Goal: Task Accomplishment & Management: Complete application form

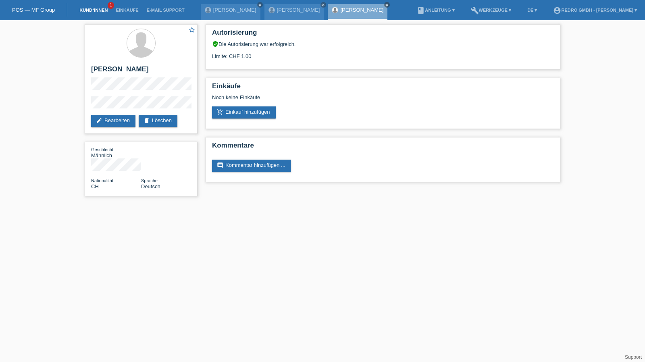
click at [92, 12] on link "Kund*innen" at bounding box center [93, 10] width 36 height 5
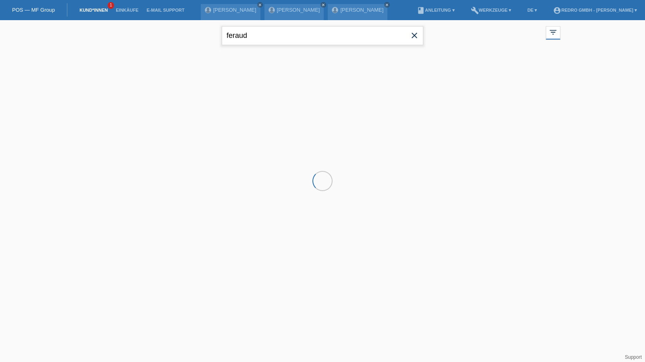
click at [277, 36] on input "feraud" at bounding box center [322, 35] width 201 height 19
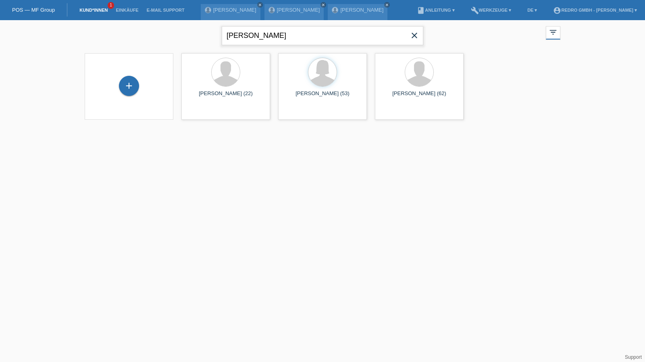
type input "sammy"
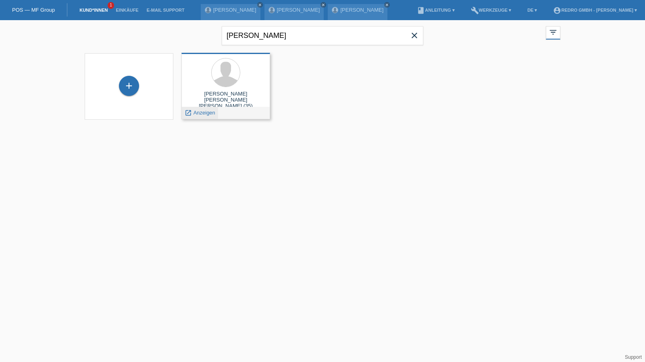
click at [202, 111] on span "Anzeigen" at bounding box center [204, 113] width 22 height 6
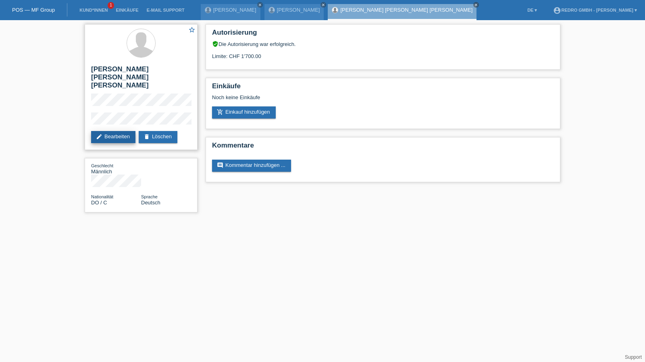
click at [114, 131] on link "edit Bearbeiten" at bounding box center [113, 137] width 44 height 12
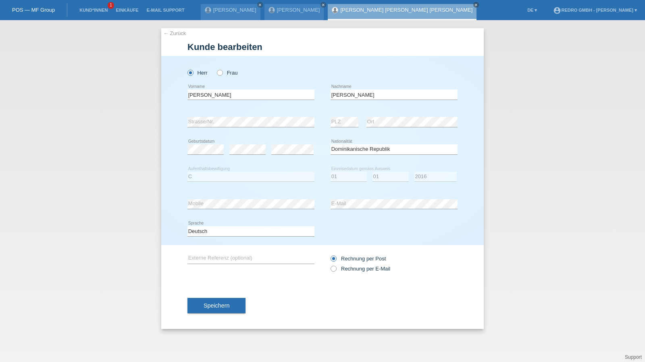
select select "DO"
select select "C"
select select "01"
select select "2016"
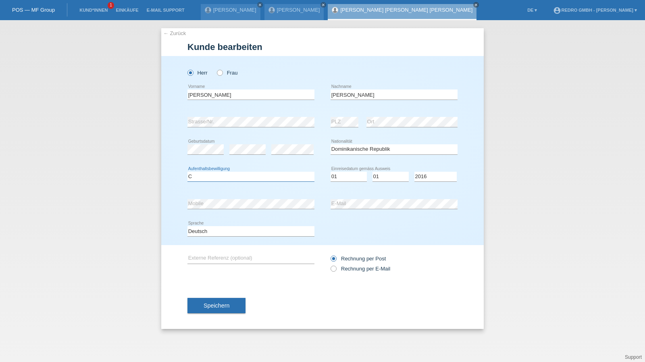
click at [194, 173] on select "Bitte auswählen... C B B - Flüchtlingsstatus Andere" at bounding box center [250, 177] width 127 height 10
select select "B"
select select "06"
select select "09"
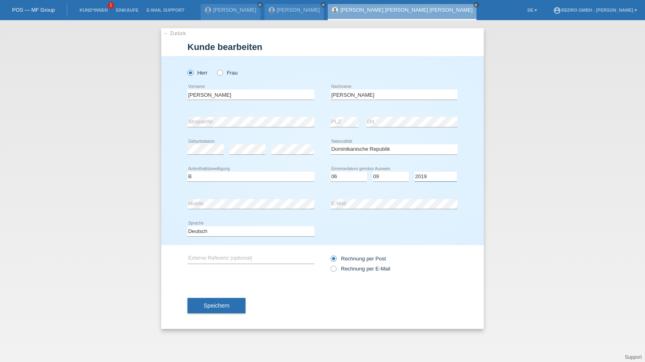
select select "2014"
click at [209, 232] on select "Deutsch Français Italiano English" at bounding box center [250, 231] width 127 height 10
select select "en"
click at [187, 226] on select "Deutsch Français Italiano English" at bounding box center [250, 231] width 127 height 10
click at [207, 296] on div "Speichern" at bounding box center [322, 305] width 270 height 47
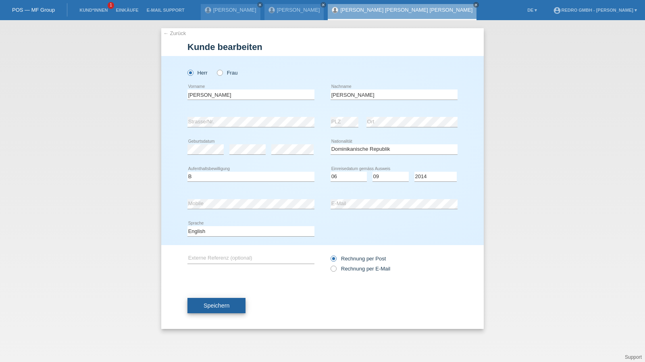
click at [200, 309] on button "Speichern" at bounding box center [216, 305] width 58 height 15
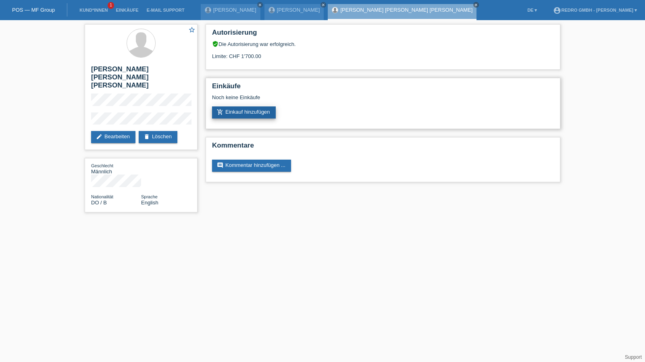
click at [232, 112] on link "add_shopping_cart Einkauf hinzufügen" at bounding box center [244, 112] width 64 height 12
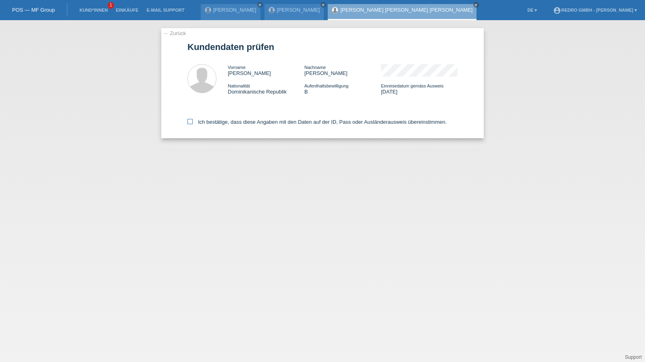
click at [203, 122] on label "Ich bestätige, dass diese Angaben mit den Daten auf der ID, Pass oder Ausländer…" at bounding box center [316, 122] width 259 height 6
click at [193, 122] on input "Ich bestätige, dass diese Angaben mit den Daten auf der ID, Pass oder Ausländer…" at bounding box center [189, 121] width 5 height 5
checkbox input "true"
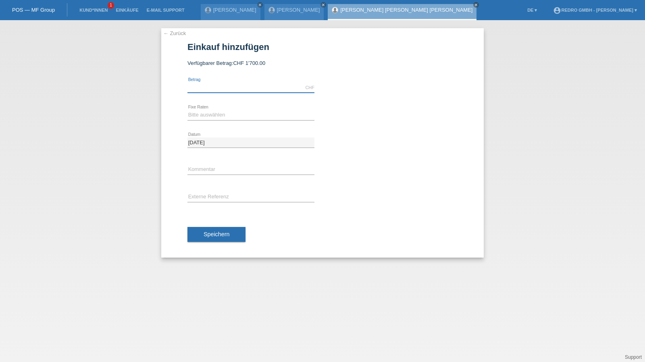
click at [217, 91] on input "text" at bounding box center [250, 88] width 127 height 10
type input "1699.00"
click at [205, 114] on select "Bitte auswählen 6 Raten 12 Raten 24 Raten 36 Raten" at bounding box center [250, 115] width 127 height 10
click at [229, 112] on select "Bitte auswählen 6 Raten 12 Raten 24 Raten 36 Raten" at bounding box center [250, 115] width 127 height 10
select select "585"
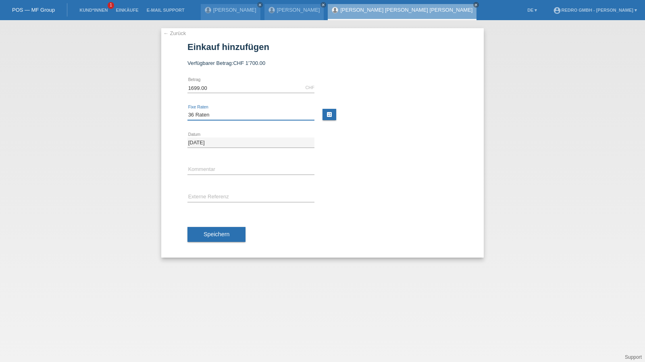
click at [187, 110] on select "Bitte auswählen 6 Raten 12 Raten 24 Raten 36 Raten" at bounding box center [250, 115] width 127 height 10
click at [201, 169] on input "text" at bounding box center [250, 170] width 127 height 10
type input "114697"
click at [433, 150] on div "19.08.2025 error Datum" at bounding box center [322, 142] width 270 height 27
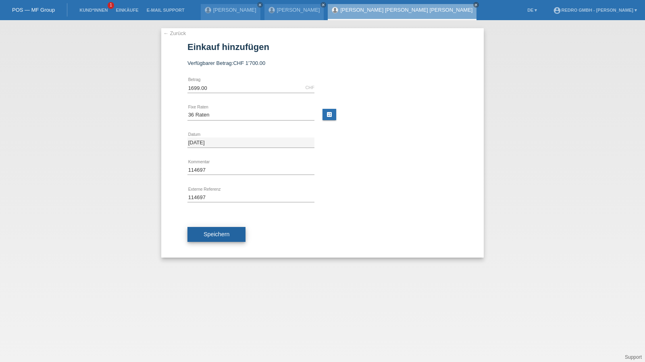
click at [225, 229] on button "Speichern" at bounding box center [216, 234] width 58 height 15
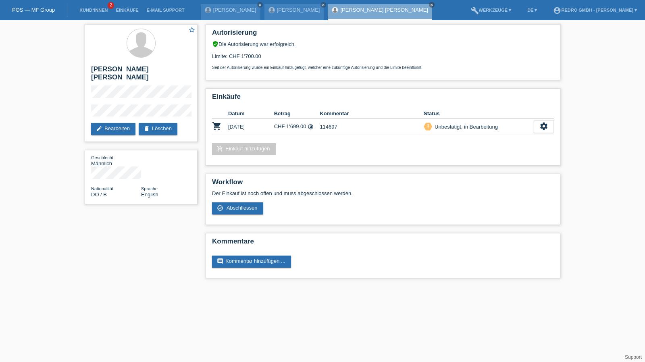
click at [593, 76] on div "star_border Sammy David Gomez Grullon edit Bearbeiten delete Löschen Geschlecht…" at bounding box center [322, 153] width 645 height 266
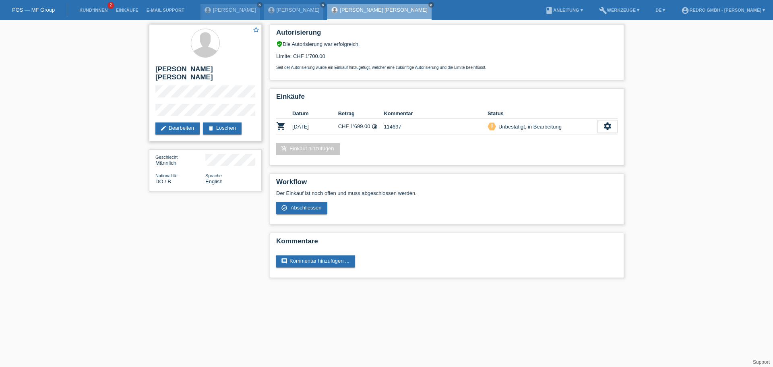
click at [153, 107] on div "star_border Sammy David Gomez Grullon edit Bearbeiten delete Löschen" at bounding box center [205, 82] width 113 height 117
click at [208, 66] on h2 "[PERSON_NAME] [PERSON_NAME] [PERSON_NAME]" at bounding box center [205, 75] width 100 height 20
copy div "[PERSON_NAME] [PERSON_NAME] [PERSON_NAME]"
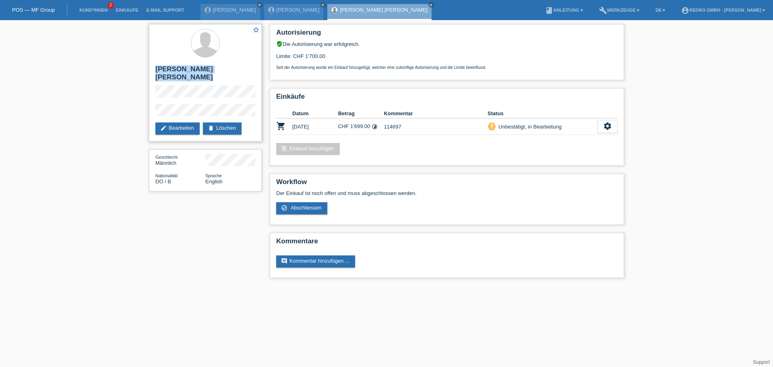
click at [227, 70] on h2 "[PERSON_NAME] [PERSON_NAME] [PERSON_NAME]" at bounding box center [205, 75] width 100 height 20
click at [212, 67] on h2 "[PERSON_NAME] [PERSON_NAME] [PERSON_NAME]" at bounding box center [205, 75] width 100 height 20
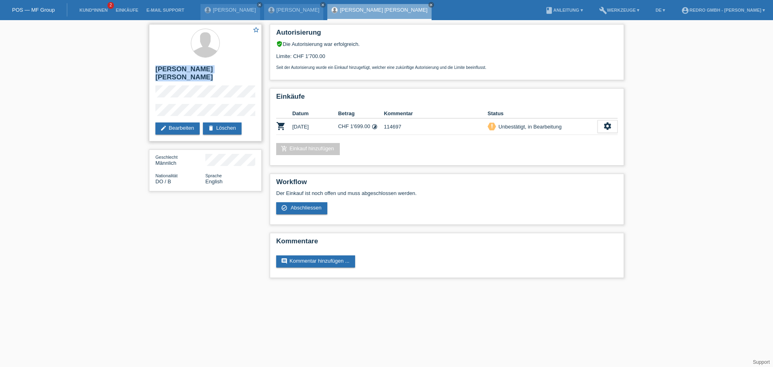
click at [212, 67] on h2 "[PERSON_NAME] [PERSON_NAME] [PERSON_NAME]" at bounding box center [205, 75] width 100 height 20
click at [212, 67] on h2 "Sammy David Gomez Grullon" at bounding box center [205, 75] width 100 height 20
click at [332, 286] on html "POS — MF Group Kund*innen 2 Einkäufe E-Mail Support Kader Bareten close close m…" at bounding box center [386, 143] width 773 height 286
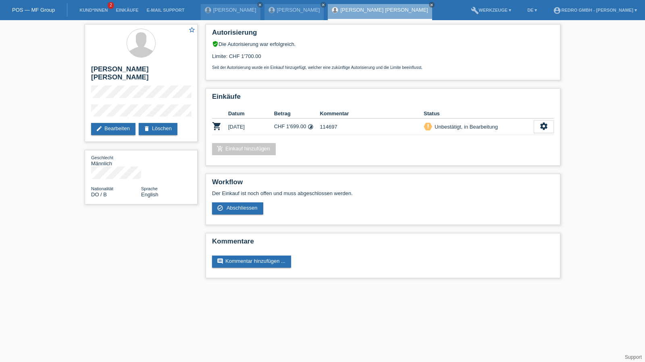
click at [96, 7] on li "Kund*innen 2" at bounding box center [93, 10] width 36 height 21
click at [95, 8] on link "Kund*innen" at bounding box center [93, 10] width 36 height 5
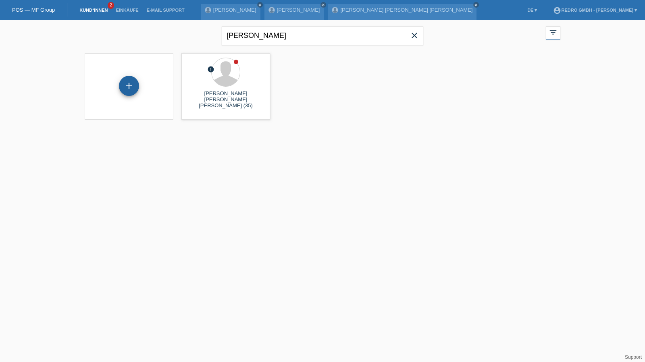
click at [123, 91] on div "+" at bounding box center [129, 86] width 20 height 20
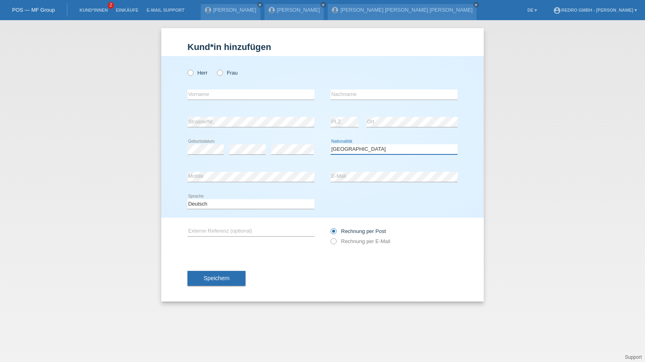
click at [383, 151] on select "Bitte auswählen... [GEOGRAPHIC_DATA] [GEOGRAPHIC_DATA] [GEOGRAPHIC_DATA] [GEOGR…" at bounding box center [393, 149] width 127 height 10
select select "IT"
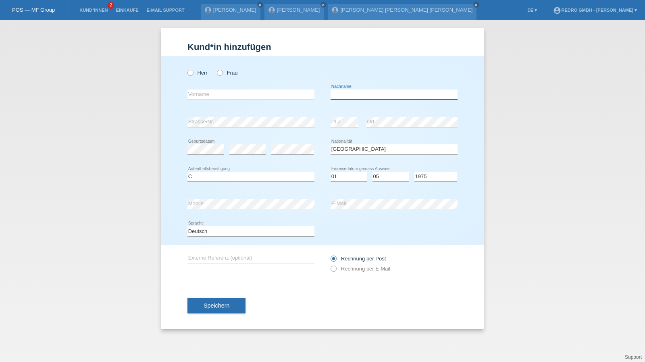
click at [377, 95] on input "text" at bounding box center [393, 94] width 127 height 10
type input "[PERSON_NAME]"
click at [209, 293] on div "Speichern" at bounding box center [322, 305] width 270 height 47
click at [207, 299] on button "Speichern" at bounding box center [216, 305] width 58 height 15
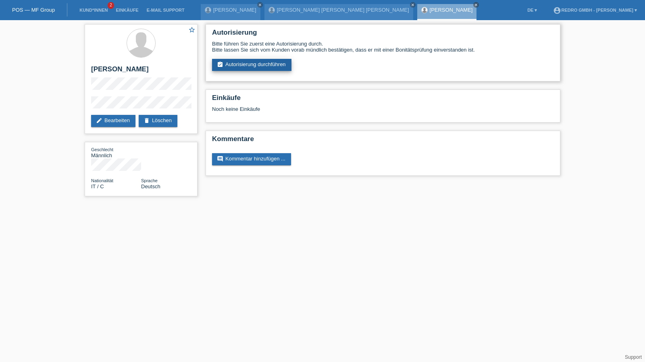
click at [250, 69] on link "assignment_turned_in Autorisierung durchführen" at bounding box center [251, 65] width 79 height 12
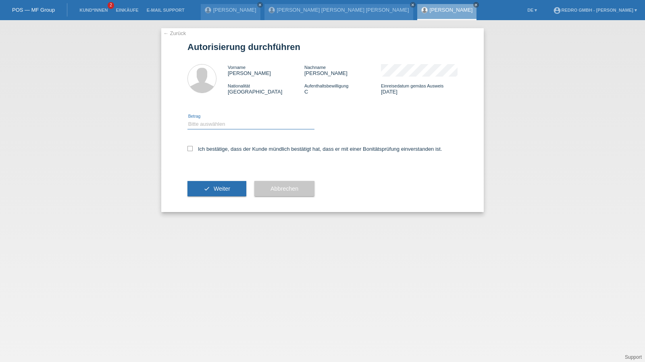
click at [210, 124] on select "Bitte auswählen CHF 1.00 - CHF 499.00 CHF 500.00 - CHF 1'999.00 CHF 2'000.00 - …" at bounding box center [250, 124] width 127 height 10
select select "1"
click at [187, 119] on select "Bitte auswählen CHF 1.00 - CHF 499.00 CHF 500.00 - CHF 1'999.00 CHF 2'000.00 - …" at bounding box center [250, 124] width 127 height 10
click at [203, 150] on label "Ich bestätige, dass der Kunde mündlich bestätigt hat, dass er mit einer Bonität…" at bounding box center [314, 149] width 255 height 6
click at [193, 150] on input "Ich bestätige, dass der Kunde mündlich bestätigt hat, dass er mit einer Bonität…" at bounding box center [189, 148] width 5 height 5
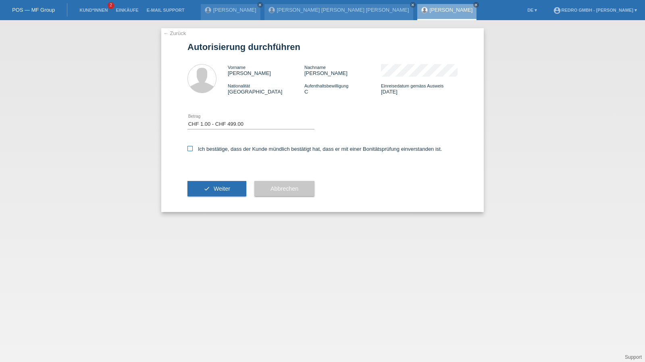
checkbox input "true"
click at [203, 182] on button "check Weiter" at bounding box center [216, 188] width 59 height 15
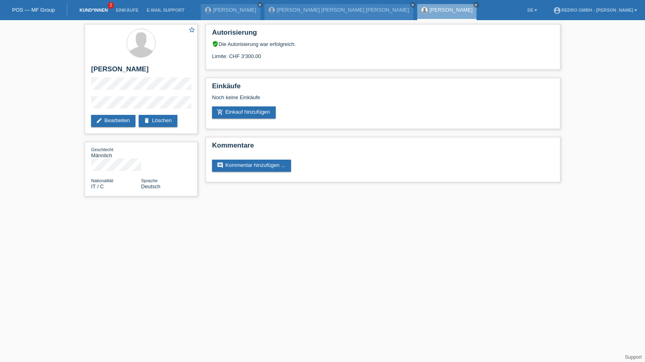
click at [98, 11] on link "Kund*innen" at bounding box center [93, 10] width 36 height 5
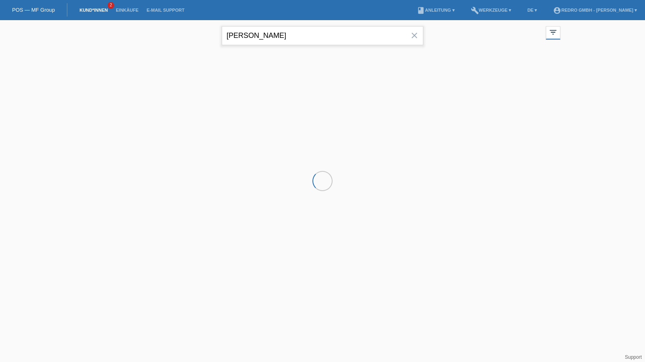
click at [292, 32] on input "sammy" at bounding box center [322, 35] width 201 height 19
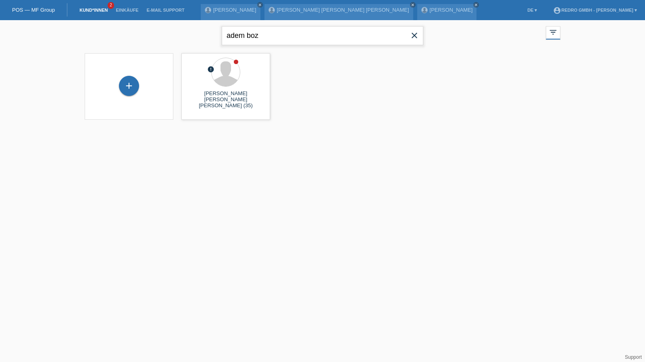
type input "adem boz"
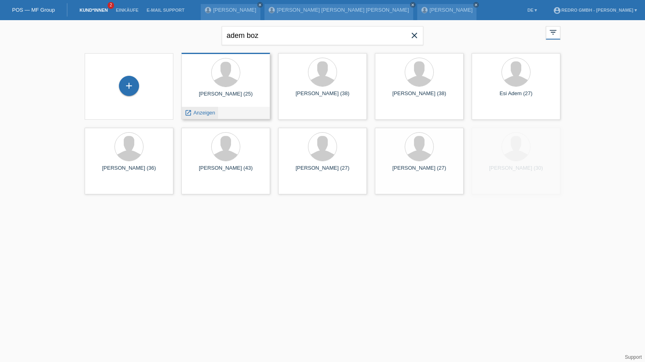
click at [202, 111] on span "Anzeigen" at bounding box center [204, 113] width 22 height 6
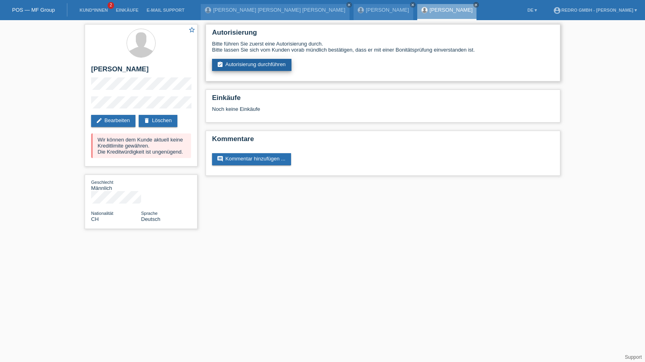
drag, startPoint x: 233, startPoint y: 56, endPoint x: 233, endPoint y: 65, distance: 8.9
click at [233, 56] on div "Bitte führen Sie zuerst eine Autorisierung durch. Bitte lassen Sie sich vom Kun…" at bounding box center [383, 56] width 342 height 30
click at [233, 65] on link "assignment_turned_in Autorisierung durchführen" at bounding box center [251, 65] width 79 height 12
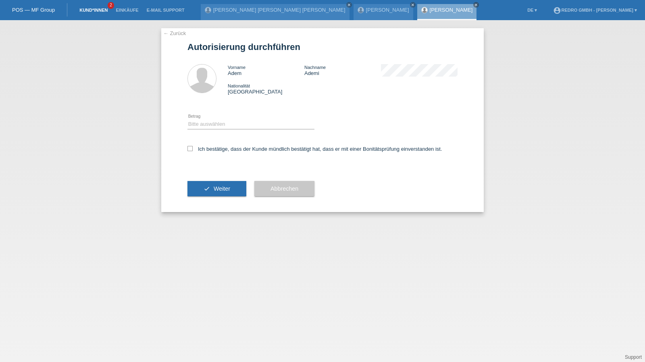
click at [86, 10] on link "Kund*innen" at bounding box center [93, 10] width 36 height 5
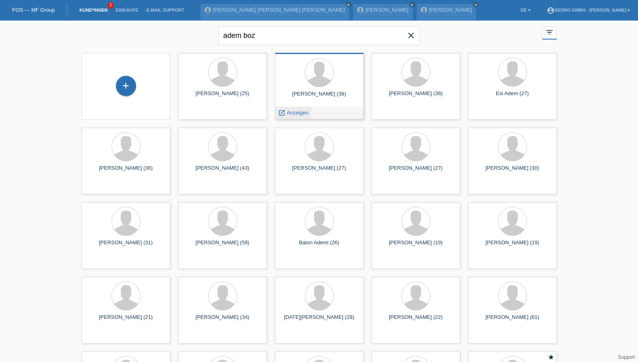
click at [294, 112] on span "Anzeigen" at bounding box center [298, 113] width 22 height 6
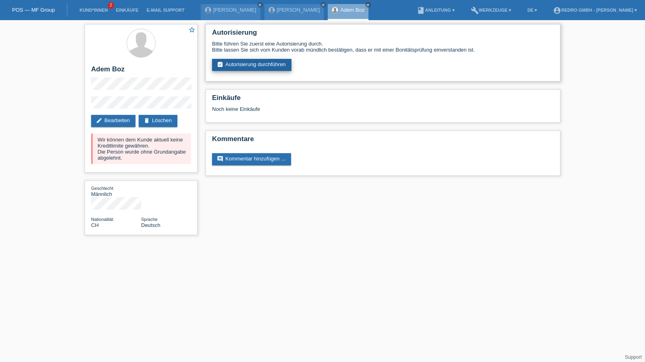
click at [236, 66] on link "assignment_turned_in Autorisierung durchführen" at bounding box center [251, 65] width 79 height 12
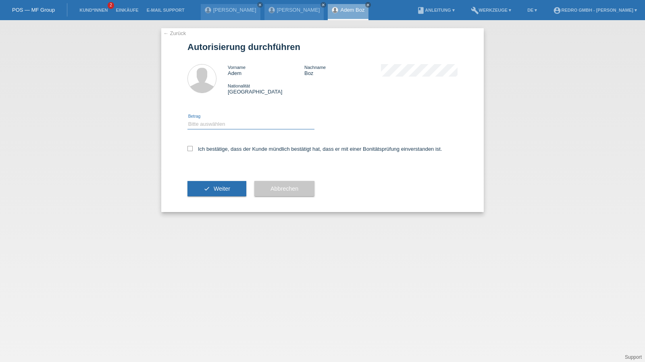
click at [241, 126] on select "Bitte auswählen CHF 1.00 - CHF 499.00 CHF 500.00 - CHF 1'999.00 CHF 2'000.00 - …" at bounding box center [250, 124] width 127 height 10
select select "1"
click at [187, 119] on select "Bitte auswählen CHF 1.00 - CHF 499.00 CHF 500.00 - CHF 1'999.00 CHF 2'000.00 - …" at bounding box center [250, 124] width 127 height 10
click at [226, 149] on label "Ich bestätige, dass der Kunde mündlich bestätigt hat, dass er mit einer Bonität…" at bounding box center [314, 149] width 255 height 6
click at [193, 149] on input "Ich bestätige, dass der Kunde mündlich bestätigt hat, dass er mit einer Bonität…" at bounding box center [189, 148] width 5 height 5
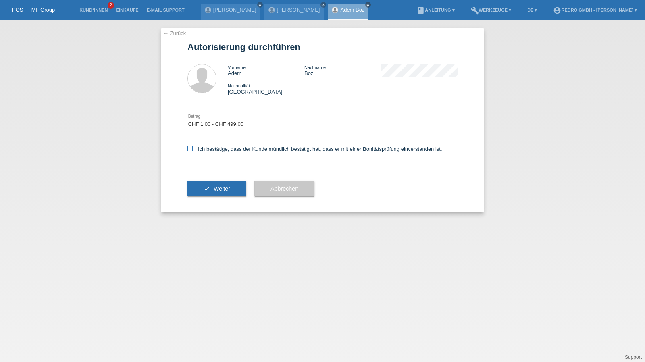
checkbox input "true"
click at [216, 184] on button "check Weiter" at bounding box center [216, 188] width 59 height 15
